Goal: Navigation & Orientation: Find specific page/section

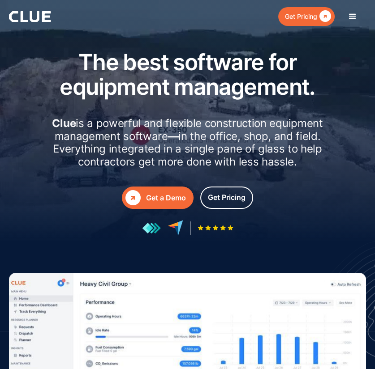
click at [351, 17] on div "menu" at bounding box center [352, 16] width 11 height 11
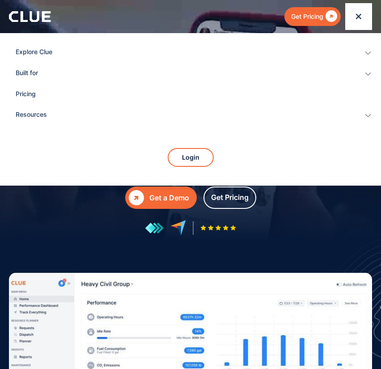
click at [361, 15] on icon "menu" at bounding box center [359, 16] width 9 height 9
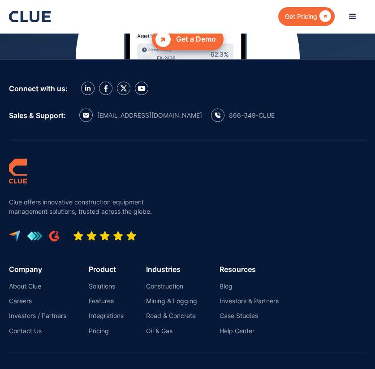
scroll to position [5454, 0]
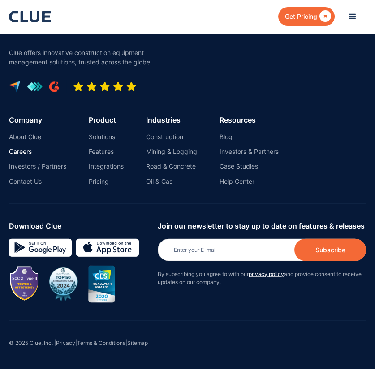
click at [25, 148] on link "Careers" at bounding box center [37, 152] width 57 height 8
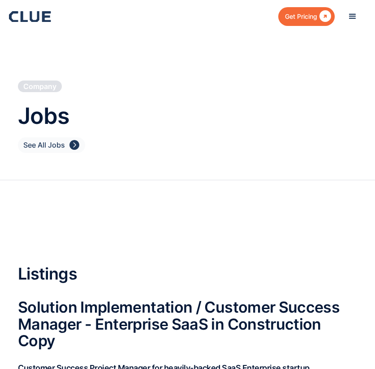
click at [25, 148] on div "See All Jobs" at bounding box center [44, 145] width 42 height 11
